Goal: Browse casually

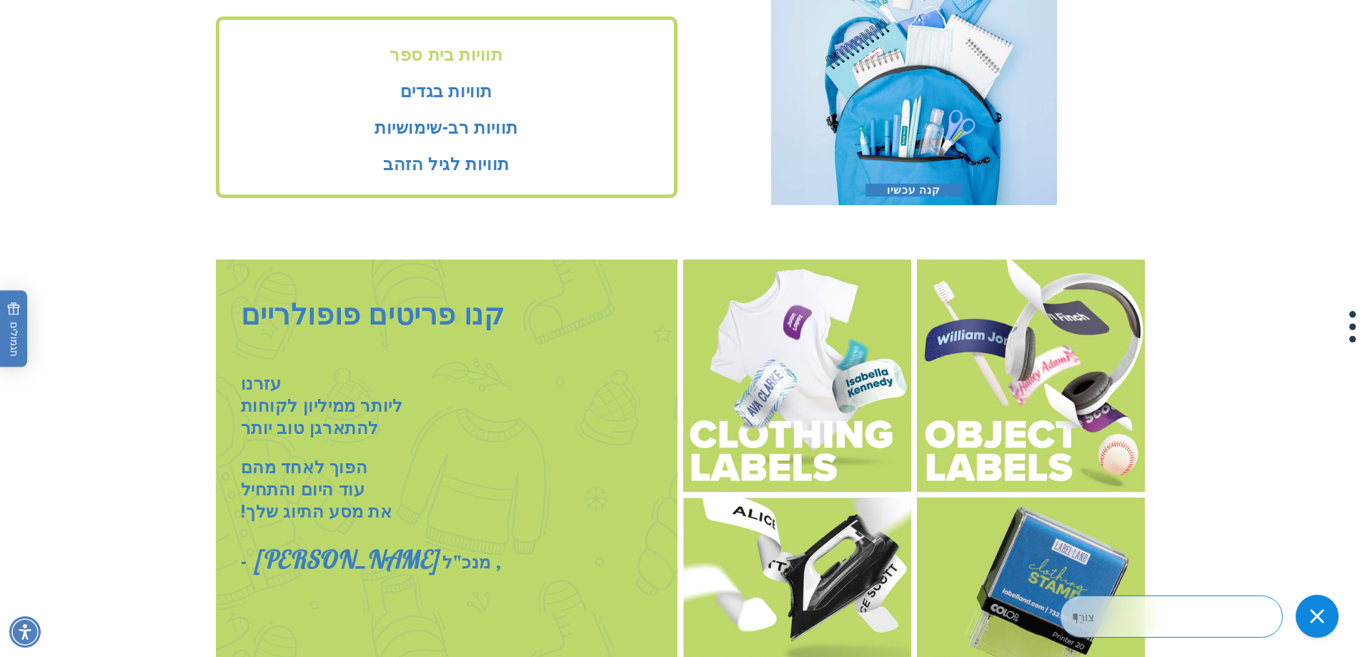
scroll to position [1501, 0]
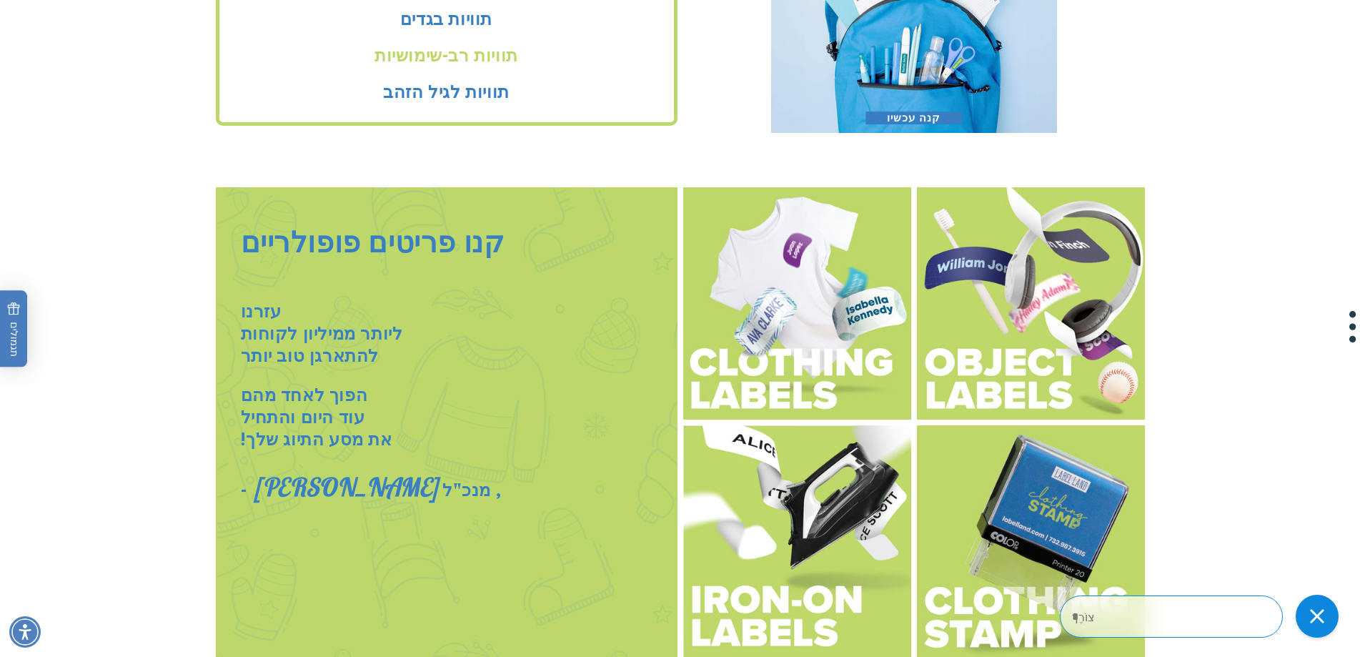
click at [455, 59] on font "תוויות רב-שימושיות" at bounding box center [447, 53] width 144 height 26
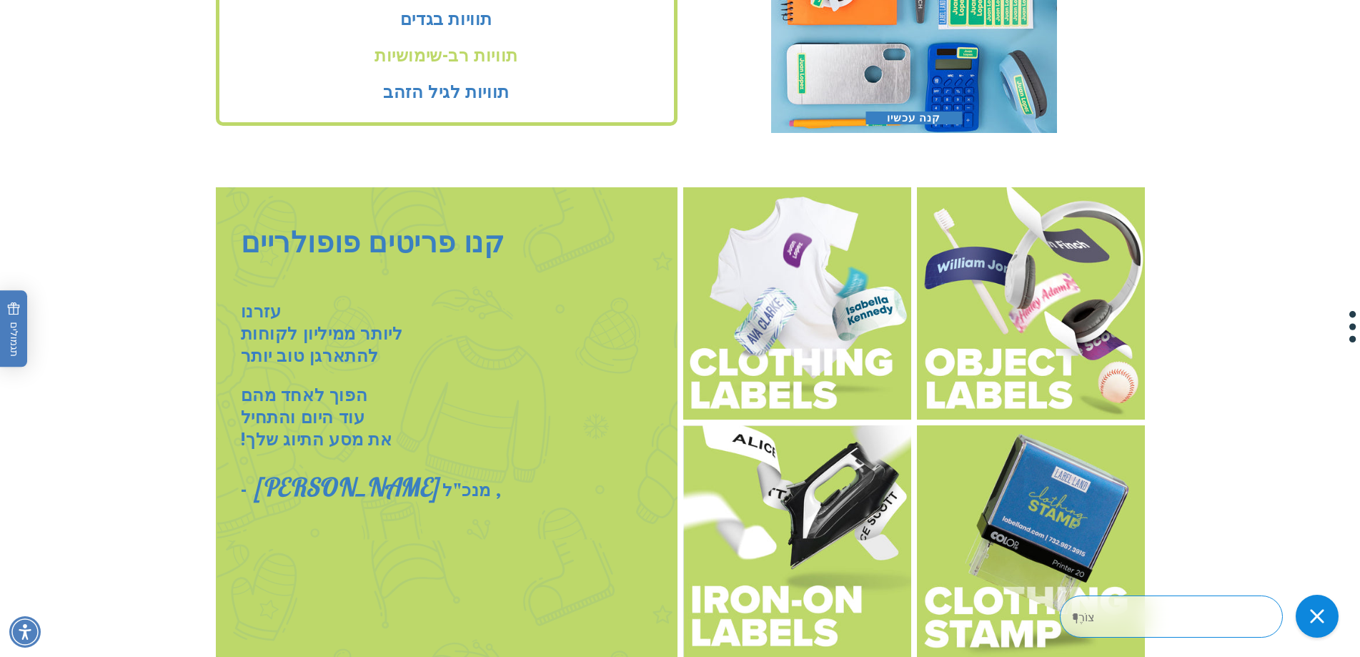
click at [455, 59] on font "תוויות רב-שימושיות" at bounding box center [447, 53] width 144 height 26
click at [495, 61] on font "תוויות רב-שימושיות" at bounding box center [447, 53] width 144 height 26
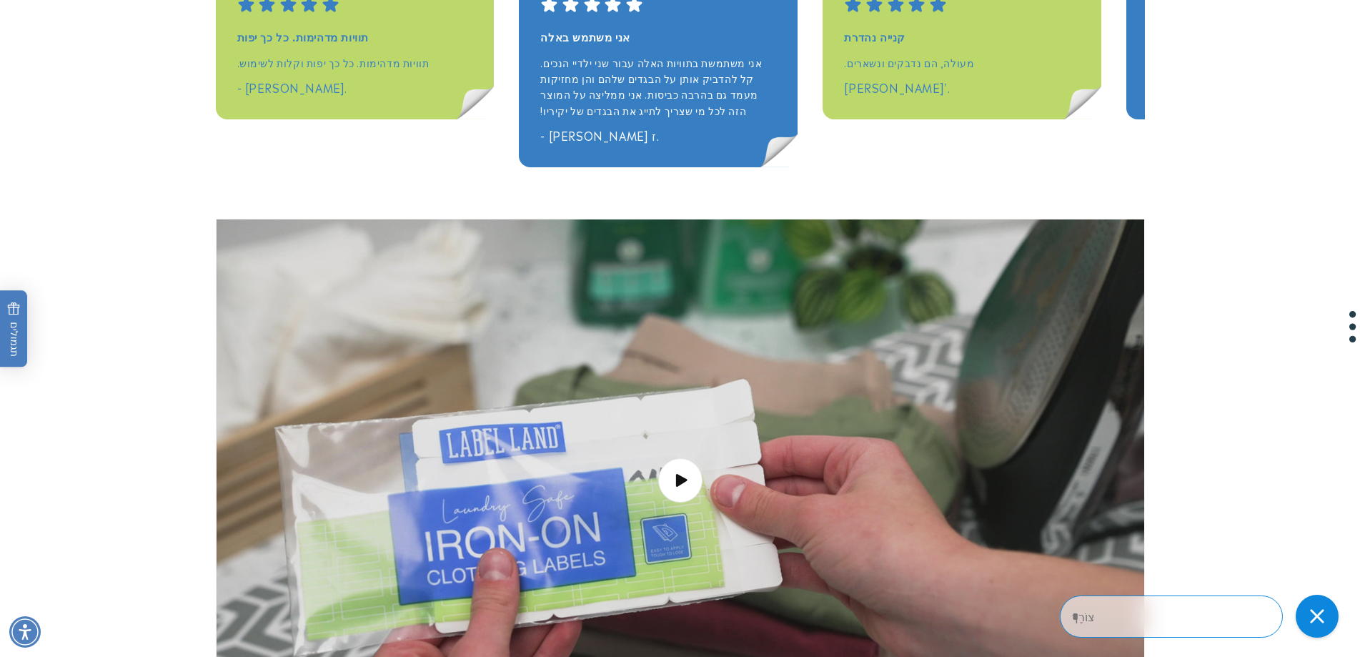
scroll to position [2502, 0]
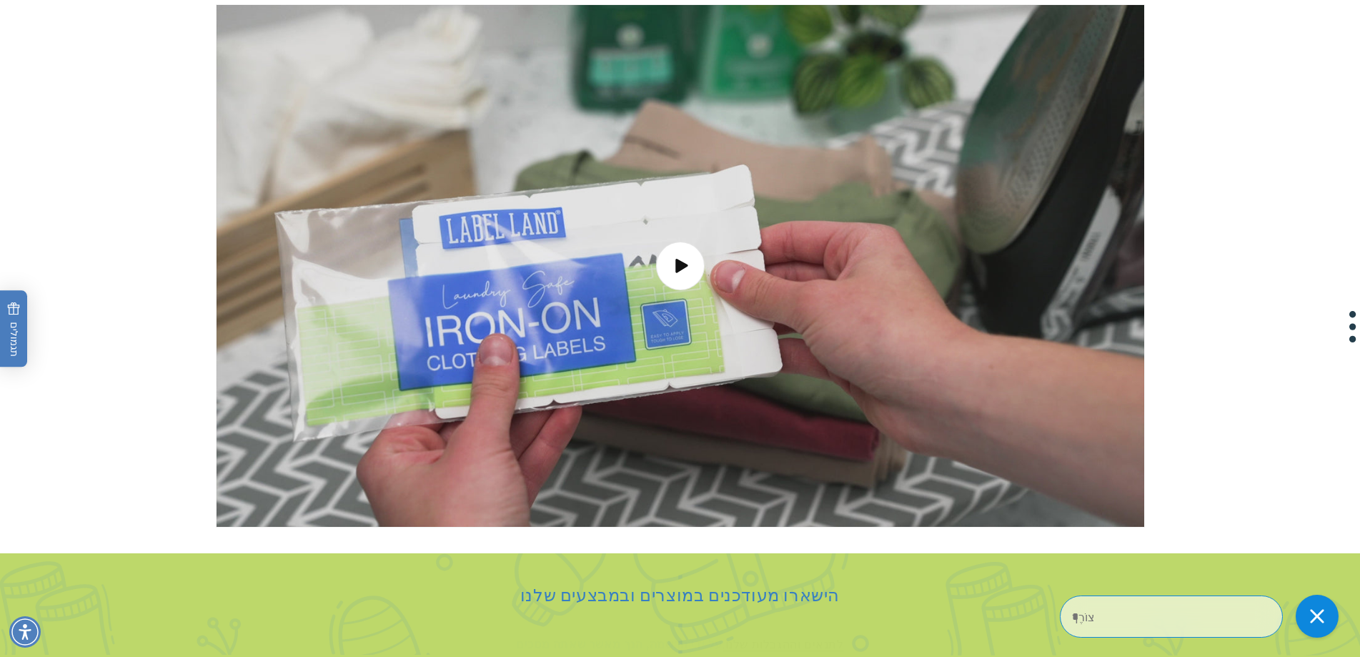
click at [672, 258] on span "טעינת סרטון: תוויות גיהוץ" at bounding box center [680, 266] width 49 height 49
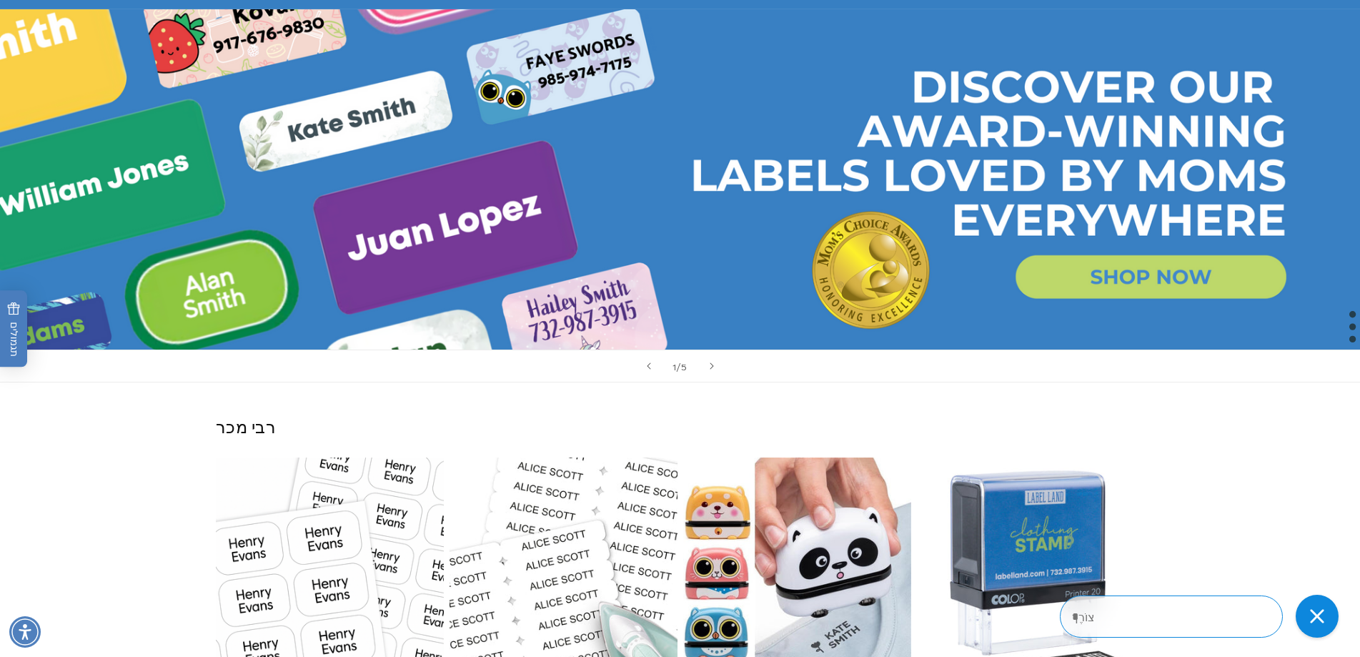
scroll to position [25, 0]
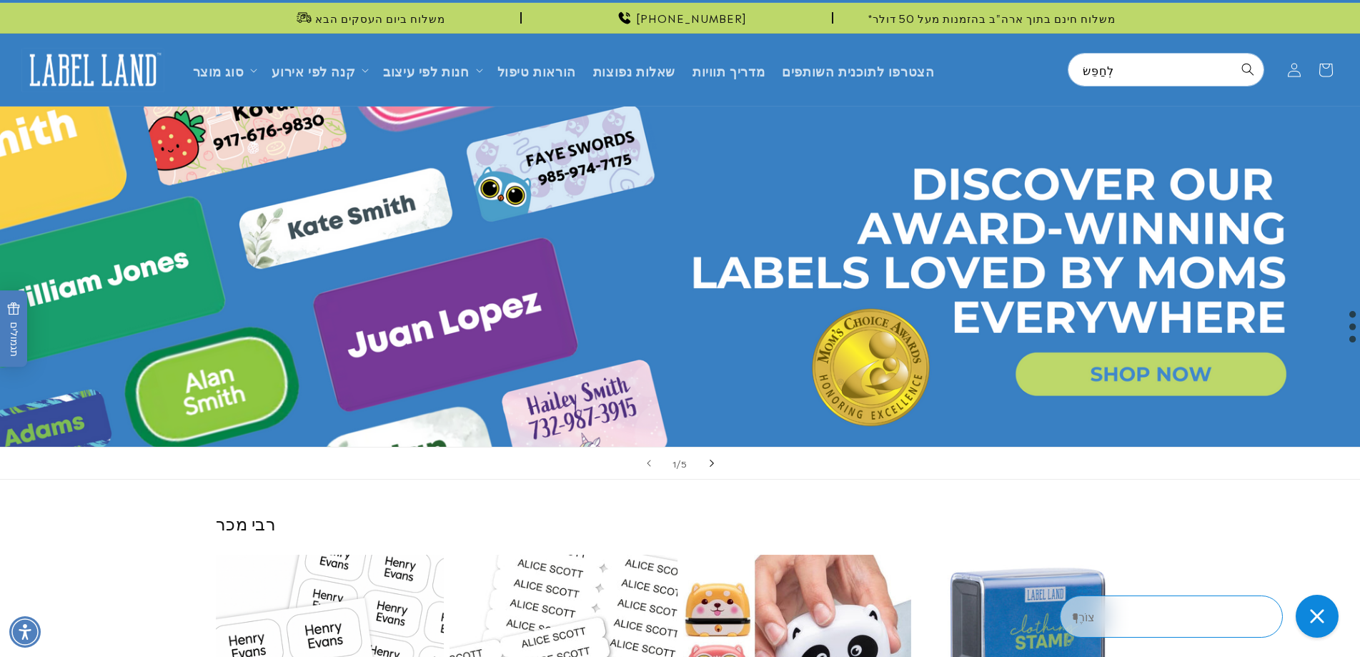
click at [708, 458] on span "השקופית הבאה" at bounding box center [712, 463] width 14 height 14
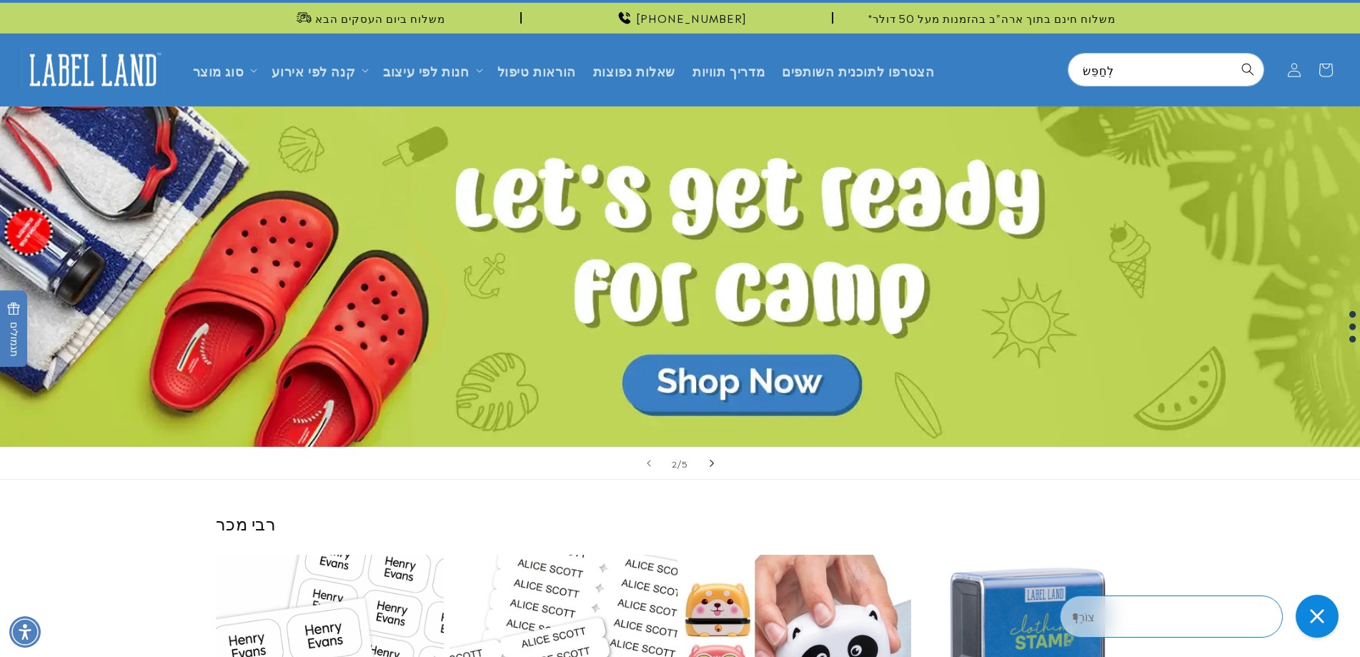
click at [708, 458] on span "השקופית הבאה" at bounding box center [712, 463] width 14 height 14
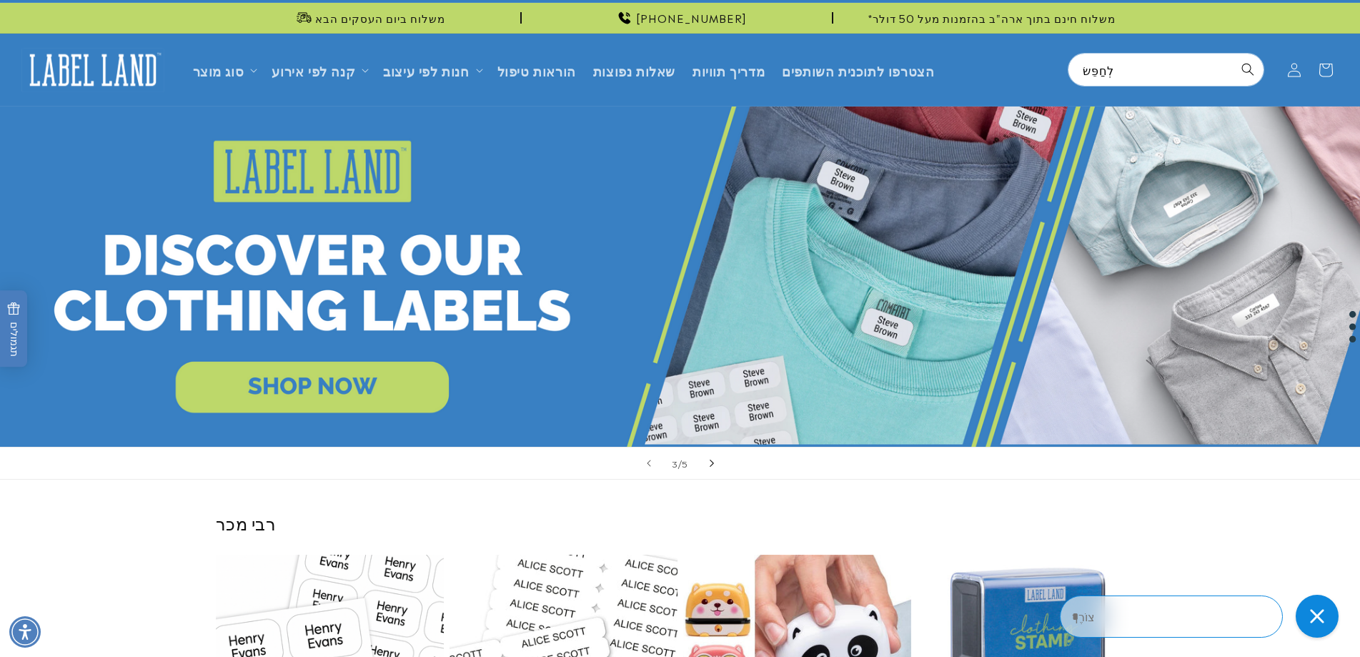
click at [708, 458] on span "השקופית הבאה" at bounding box center [712, 463] width 14 height 14
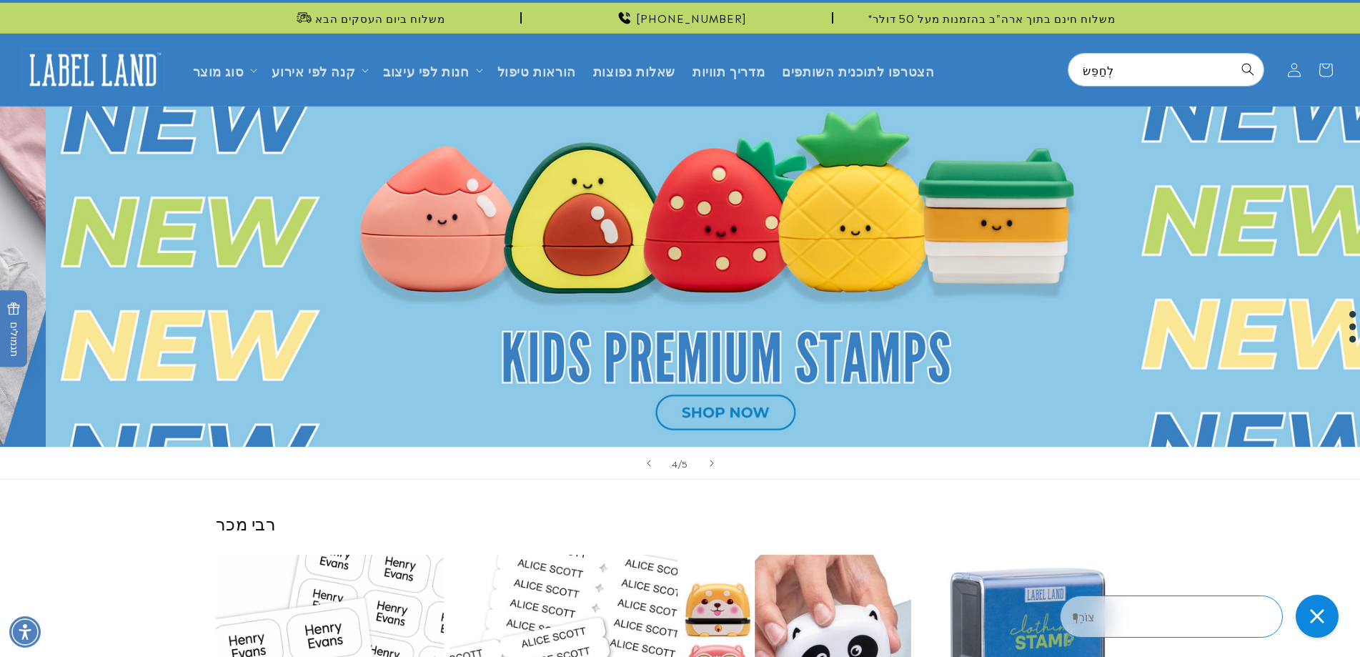
scroll to position [0, 4081]
